Goal: Complete application form: Complete application form

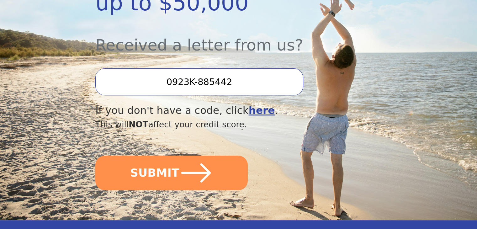
scroll to position [224, 0]
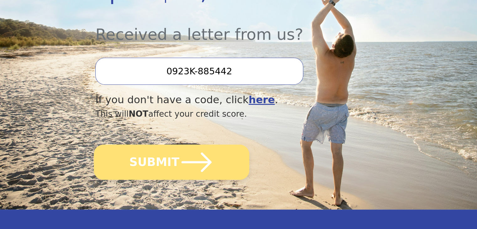
click at [206, 145] on icon "submit" at bounding box center [196, 162] width 34 height 34
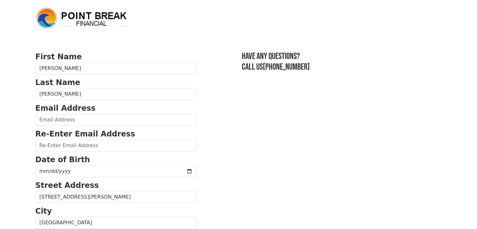
scroll to position [13, 0]
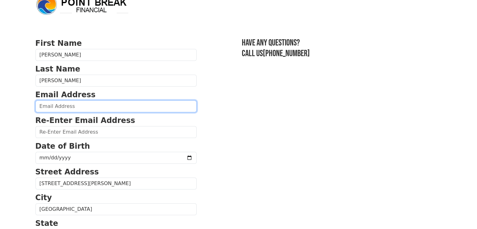
click at [74, 105] on input "email" at bounding box center [115, 106] width 161 height 12
type input "[EMAIL_ADDRESS][DOMAIN_NAME]"
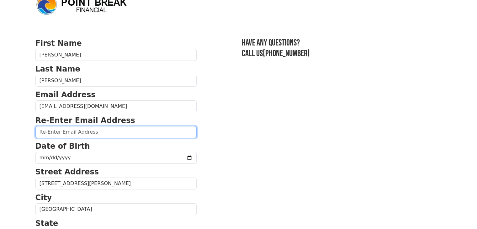
click at [112, 130] on input "email" at bounding box center [115, 132] width 161 height 12
type input "[EMAIL_ADDRESS][DOMAIN_NAME]"
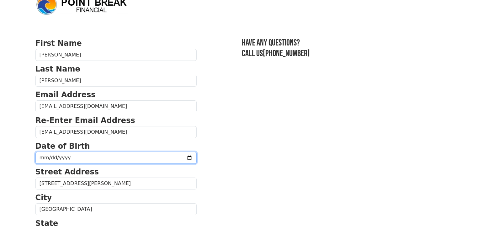
click at [174, 156] on input "date" at bounding box center [115, 158] width 161 height 12
type input "[DATE]"
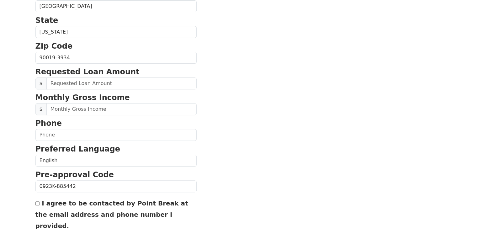
scroll to position [221, 0]
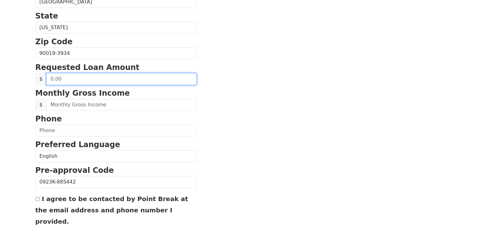
click at [67, 80] on input "text" at bounding box center [121, 79] width 150 height 12
type input "15,000.00"
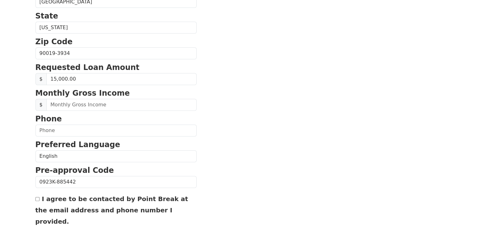
click at [217, 93] on section "First Name Eric Last Name Dumas Email Address ericdumas27@gmail.com Re-Enter Em…" at bounding box center [238, 53] width 406 height 447
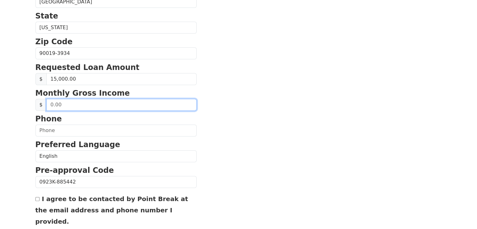
click at [96, 104] on input "text" at bounding box center [121, 105] width 150 height 12
type input "4,900.00"
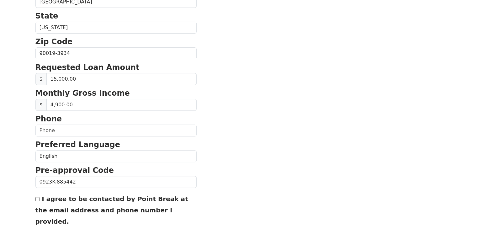
click at [255, 126] on section "First Name Eric Last Name Dumas Email Address ericdumas27@gmail.com Re-Enter Em…" at bounding box center [238, 53] width 406 height 447
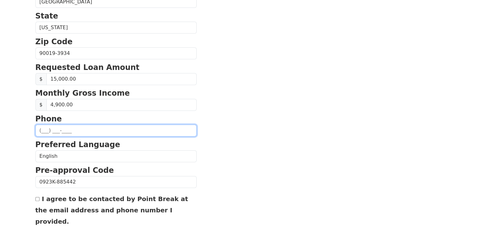
click at [87, 125] on input "text" at bounding box center [115, 131] width 161 height 12
type input "(310) 707-7888"
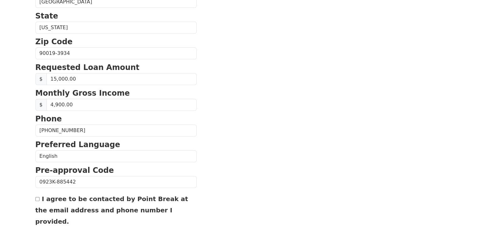
click at [228, 145] on section "First Name Eric Last Name Dumas Email Address ericdumas27@gmail.com Re-Enter Em…" at bounding box center [238, 53] width 406 height 447
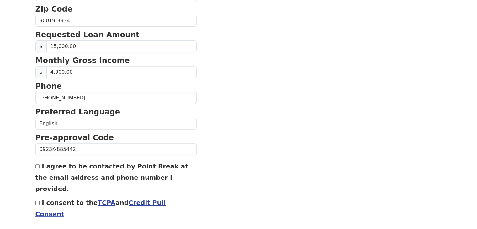
scroll to position [268, 0]
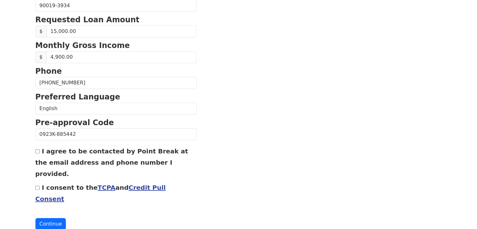
click at [36, 150] on input "I agree to be contacted by Point Break at the email address and phone number I …" at bounding box center [37, 151] width 4 height 4
checkbox input "true"
click at [38, 186] on input "I consent to the TCPA and Credit Pull Consent" at bounding box center [37, 188] width 4 height 4
checkbox input "true"
click at [52, 218] on button "Continue" at bounding box center [50, 224] width 31 height 12
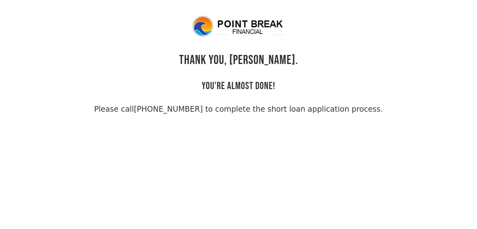
click at [187, 77] on div "THANK YOU, [PERSON_NAME]. YOU'RE ALMOST DONE! Please call [PHONE_NUMBER] to com…" at bounding box center [238, 65] width 406 height 100
click at [198, 130] on body "THANK YOU, Eric. YOU'RE ALMOST DONE! Please call (855) 202-9500 to complete the…" at bounding box center [238, 129] width 477 height 229
click at [216, 134] on body "THANK YOU, Eric. YOU'RE ALMOST DONE! Please call (855) 202-9500 to complete the…" at bounding box center [238, 129] width 477 height 229
click at [301, 120] on body "THANK YOU, Eric. YOU'RE ALMOST DONE! Please call (855) 202-9500 to complete the…" at bounding box center [238, 129] width 477 height 229
click at [229, 76] on h2 "YOU'RE ALMOST DONE!" at bounding box center [239, 80] width 74 height 24
